Goal: Find specific page/section: Locate item on page

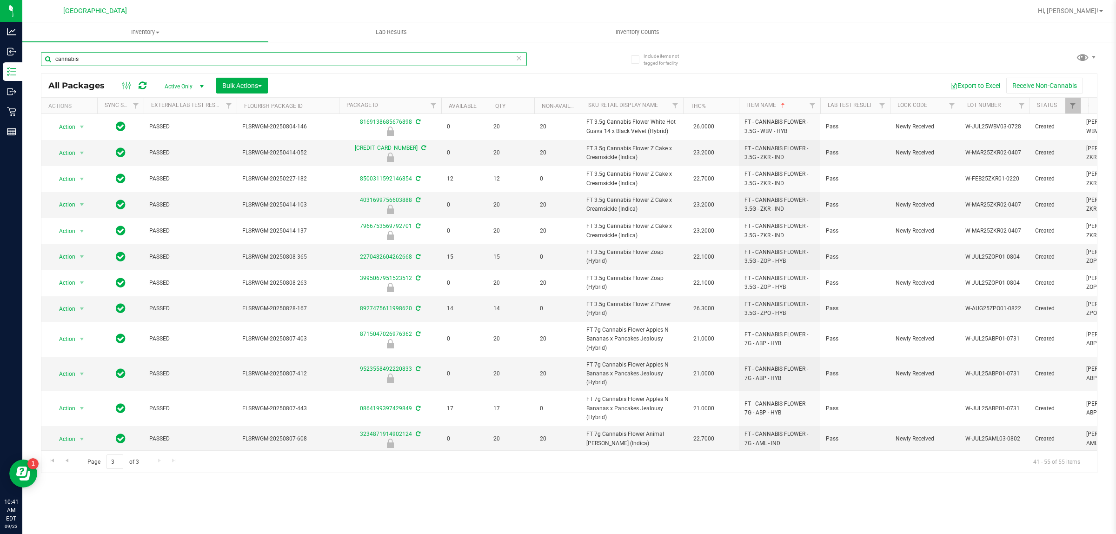
click at [192, 55] on input "cannabis" at bounding box center [284, 59] width 486 height 14
type input "h"
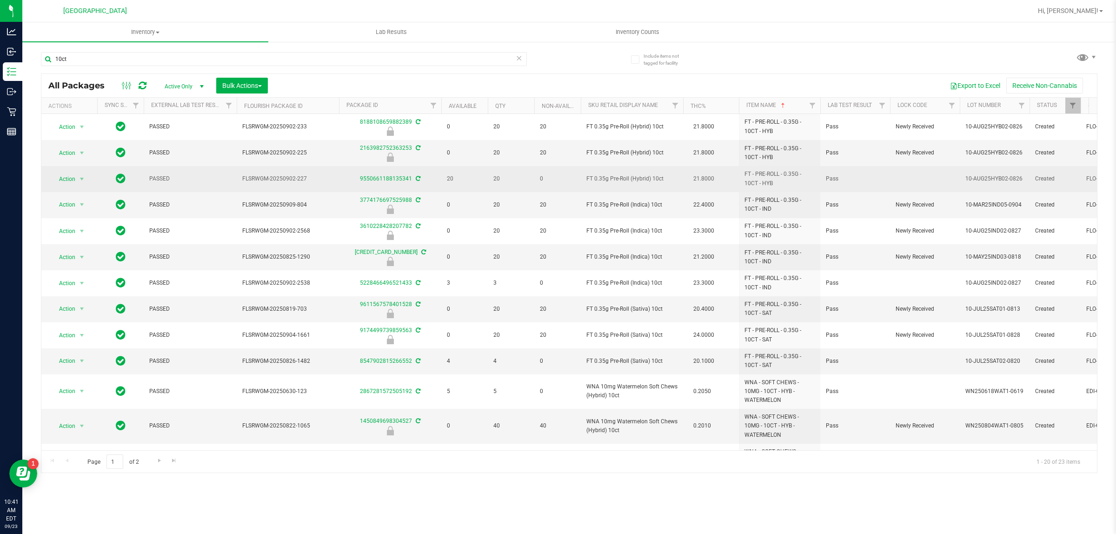
click at [642, 179] on span "FT 0.35g Pre-Roll (Hybrid) 10ct" at bounding box center [631, 178] width 91 height 9
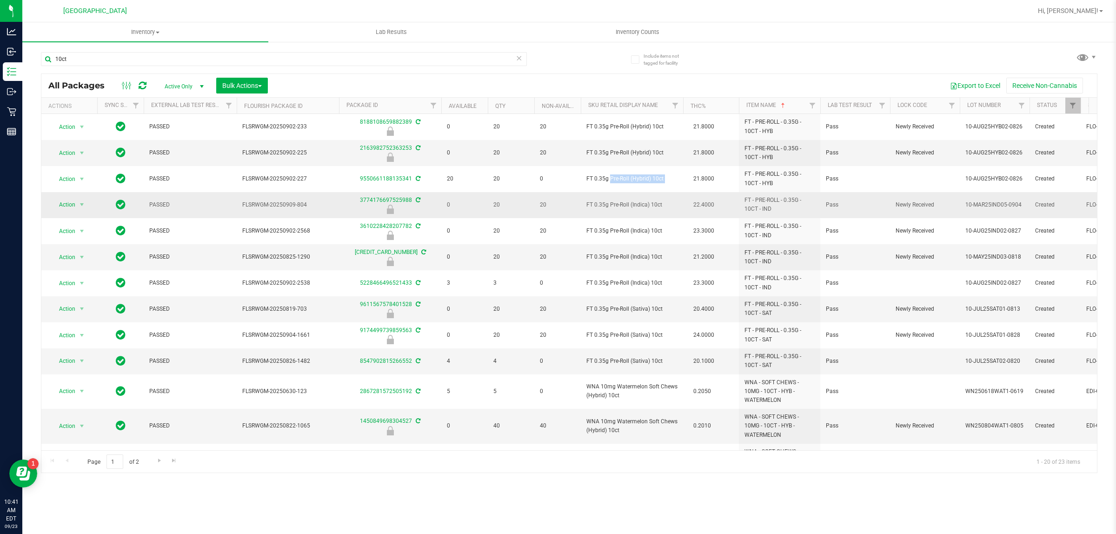
copy td "FT 0.35g Pre-Roll (Hybrid) 10ct"
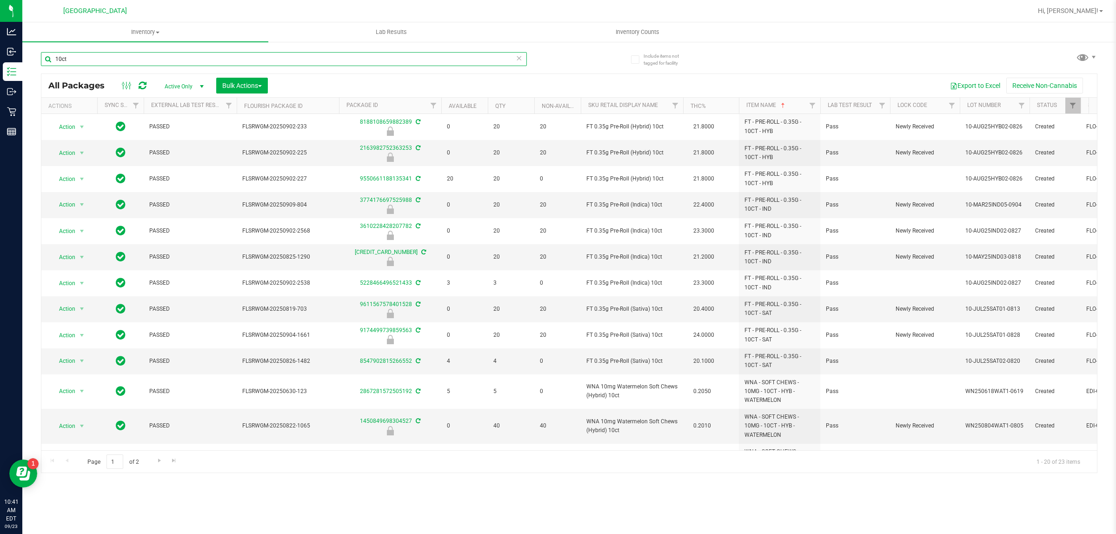
click at [346, 57] on input "10ct" at bounding box center [284, 59] width 486 height 14
paste input "FT 0.35g Pre-Roll (Hybrid)"
type input "FT 0.35g Pre-Roll (Hybrid) 10ct"
